Goal: Navigation & Orientation: Find specific page/section

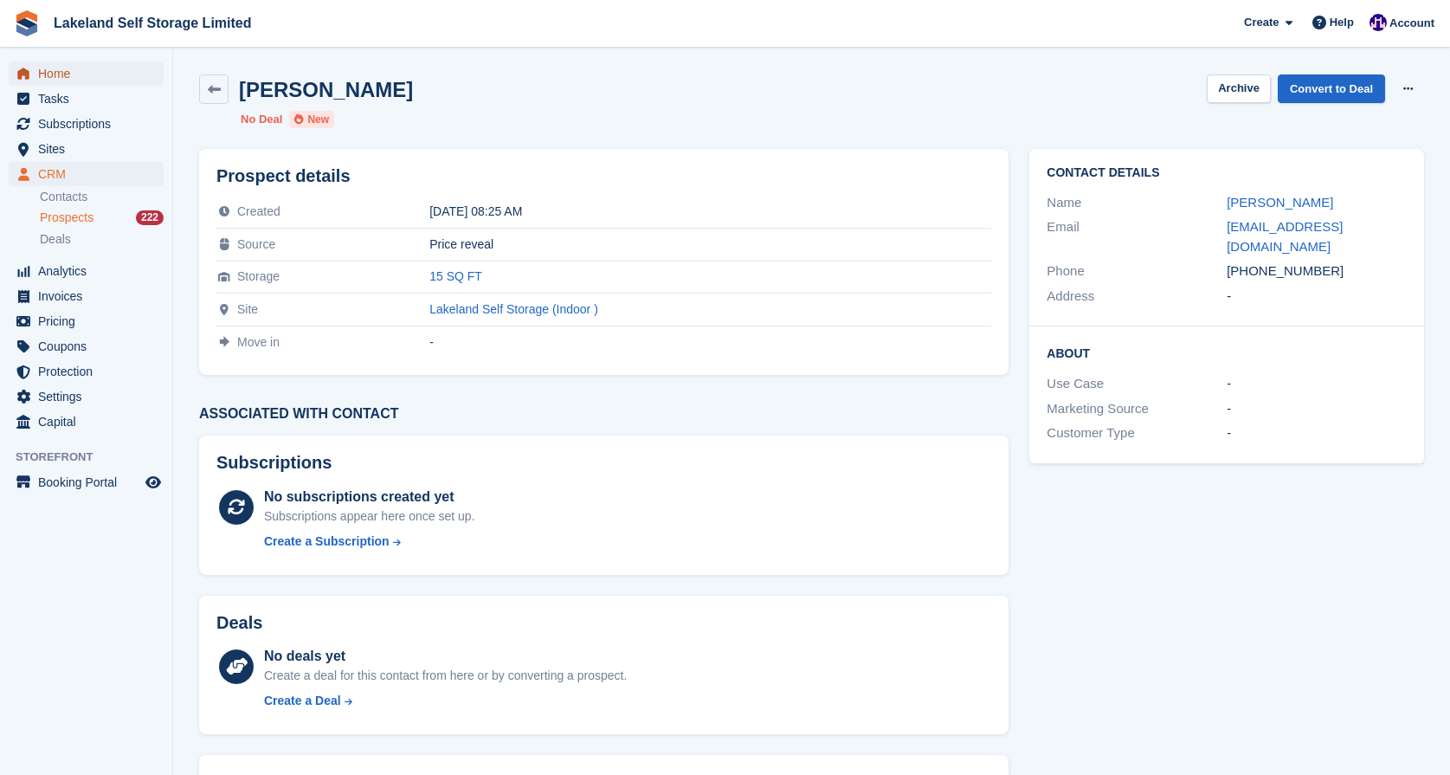
click at [66, 79] on span "Home" at bounding box center [90, 73] width 104 height 24
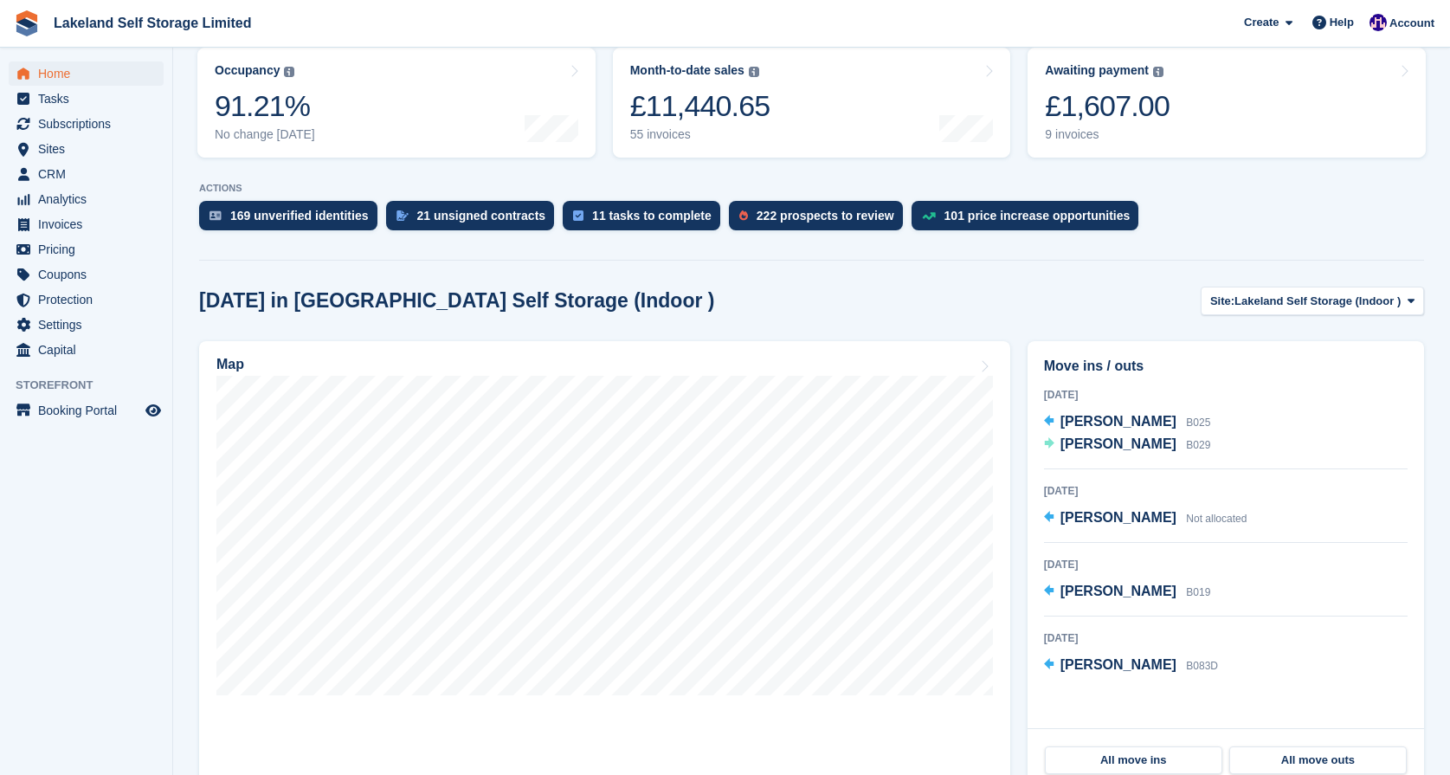
scroll to position [229, 0]
